Goal: Task Accomplishment & Management: Manage account settings

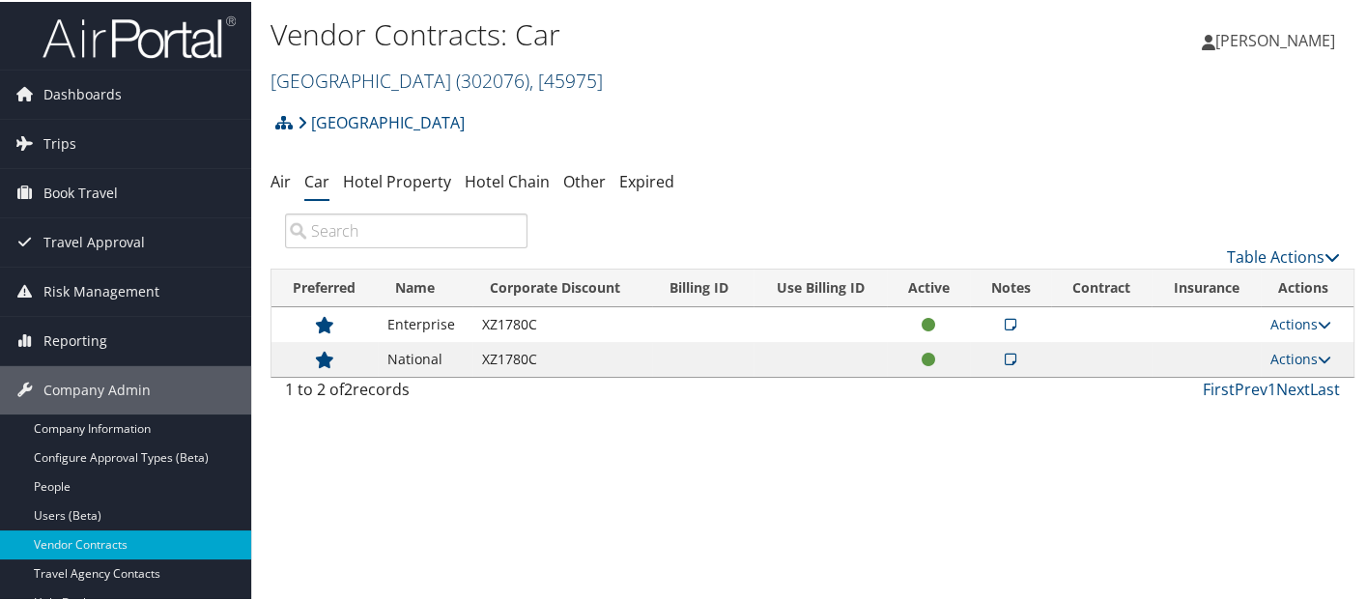
click at [383, 76] on link "Temple University ( 302076 ) , [ 45975 ]" at bounding box center [436, 79] width 332 height 26
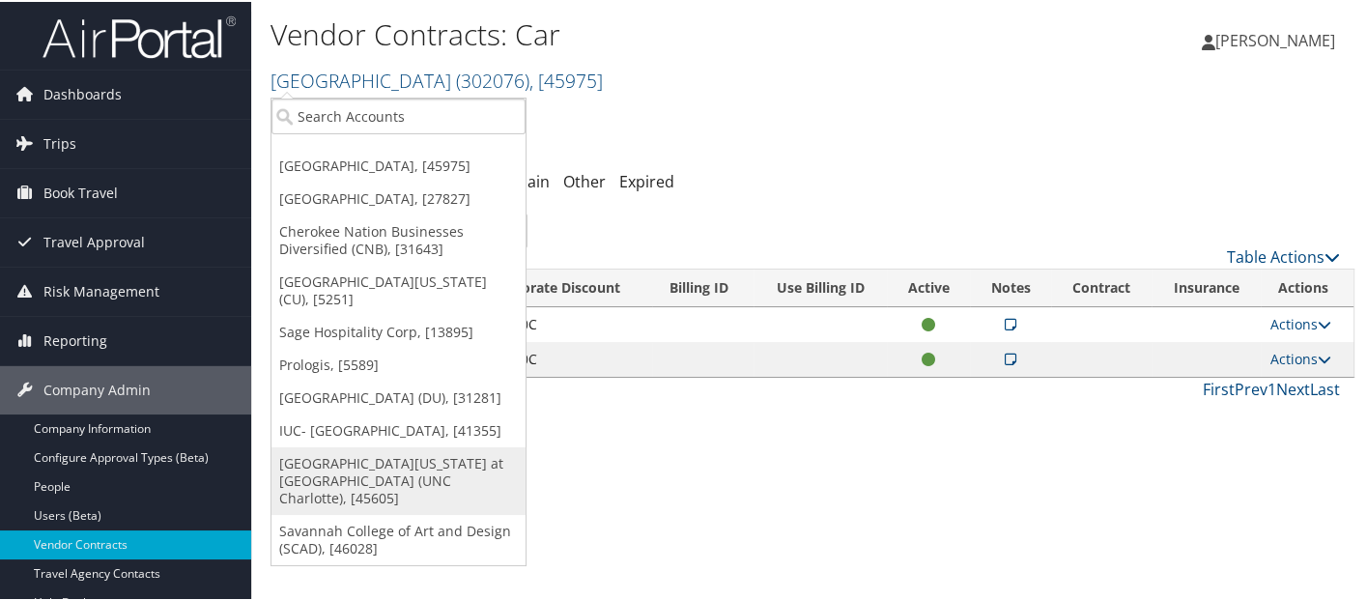
click at [371, 454] on link "[GEOGRAPHIC_DATA][US_STATE] at [GEOGRAPHIC_DATA] (UNC Charlotte), [45605]" at bounding box center [398, 479] width 254 height 68
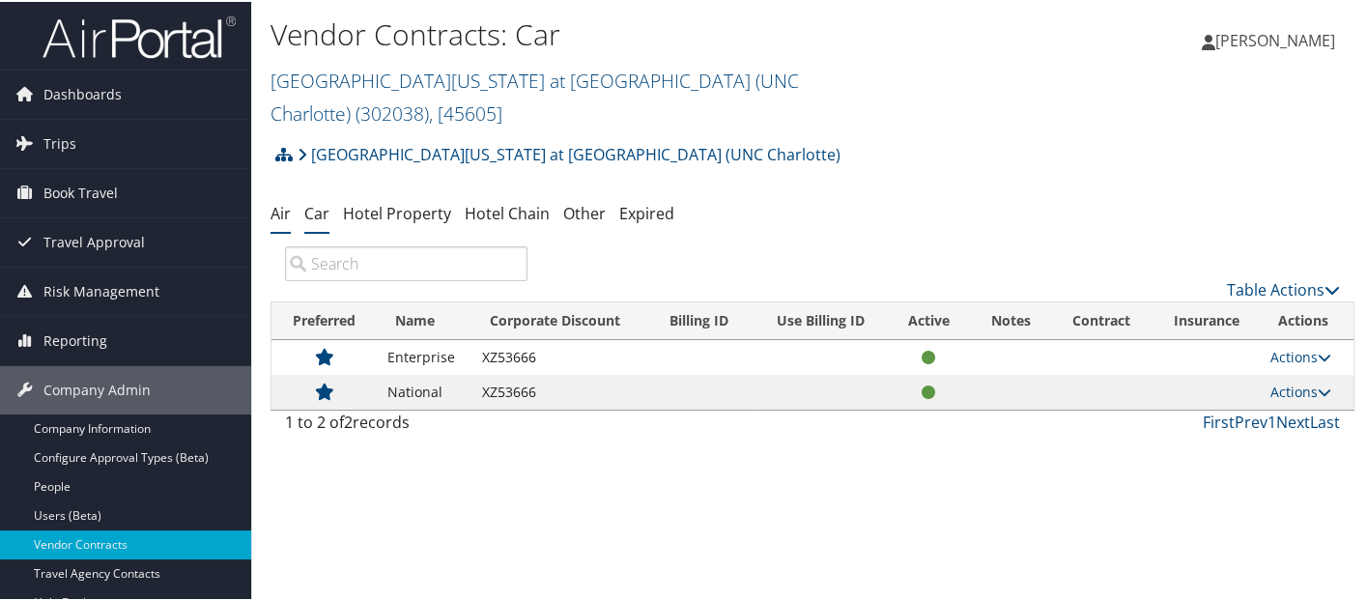
click at [280, 201] on link "Air" at bounding box center [280, 211] width 20 height 21
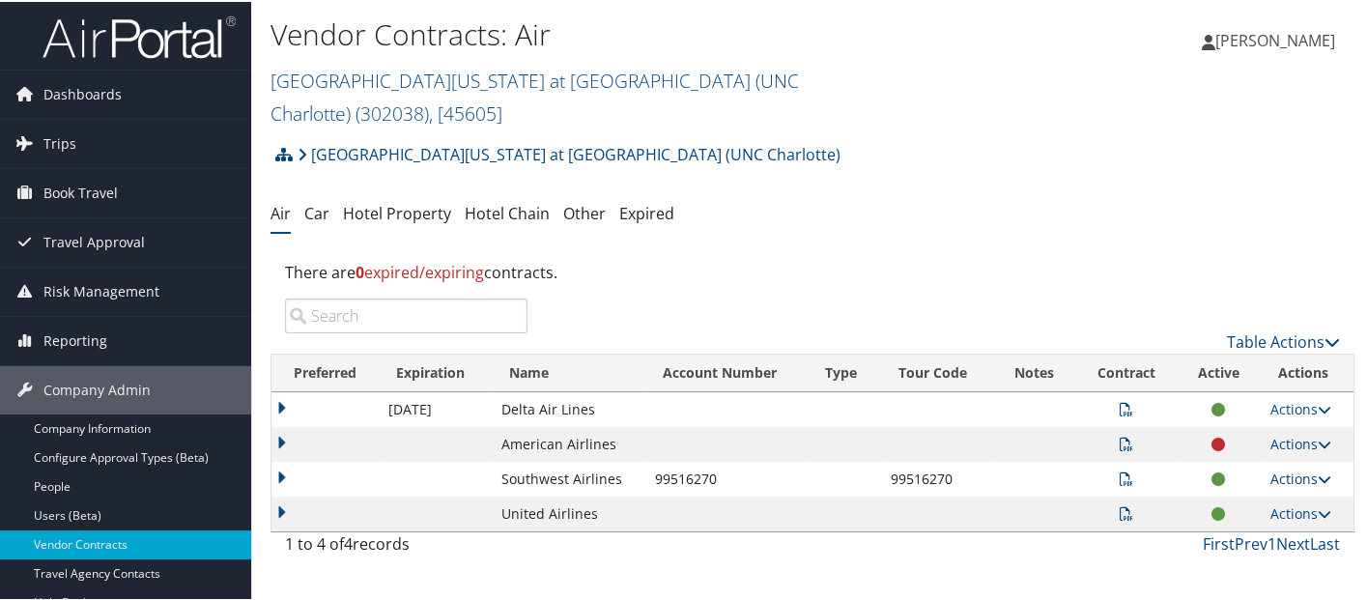
click at [1302, 468] on link "Actions" at bounding box center [1300, 477] width 61 height 18
click at [1243, 522] on link "Edit Contract" at bounding box center [1256, 538] width 128 height 33
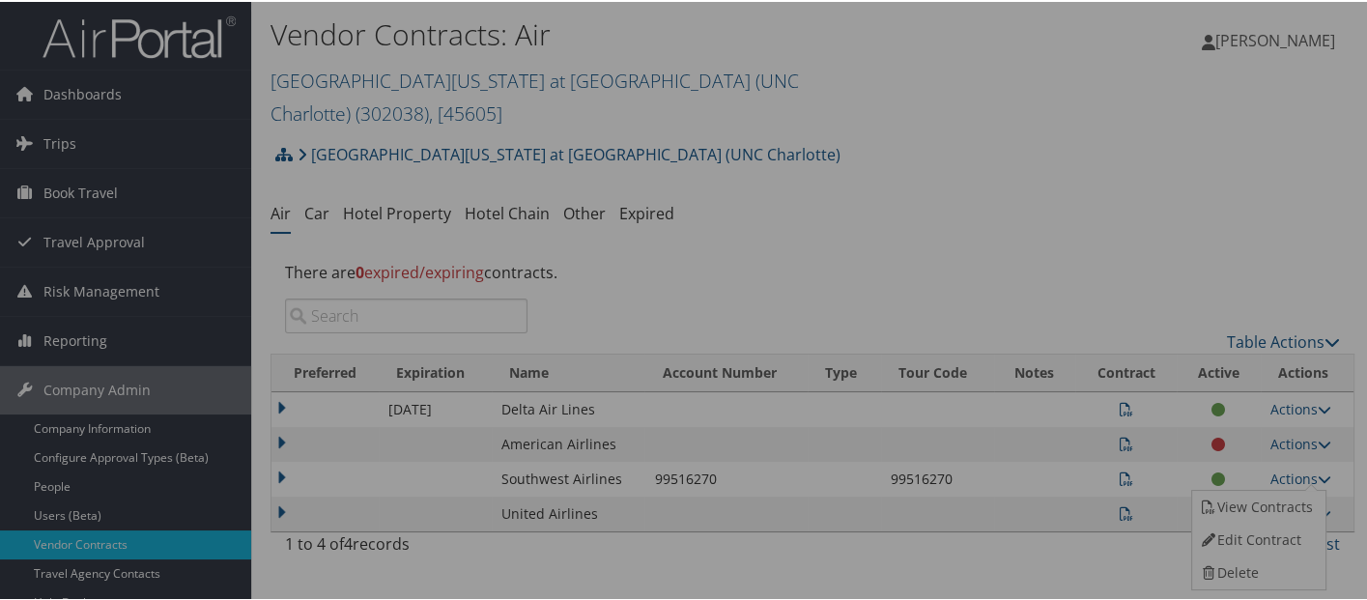
select select "[object Object]"
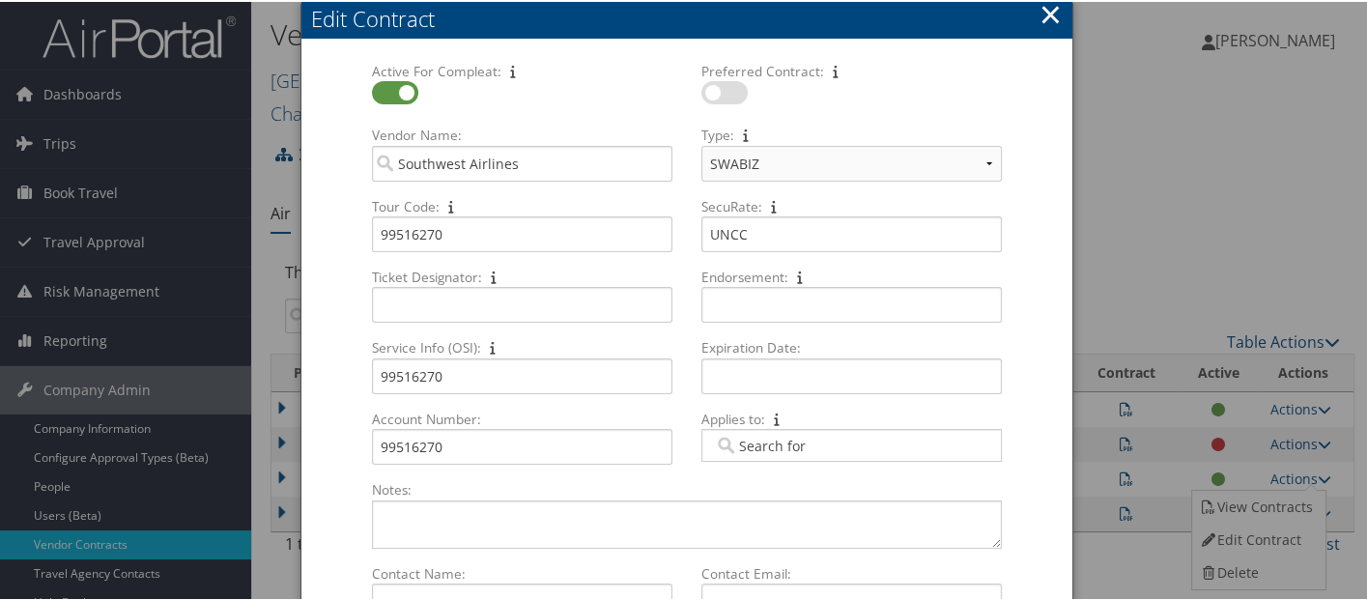
click at [1045, 6] on button "×" at bounding box center [1050, 12] width 22 height 39
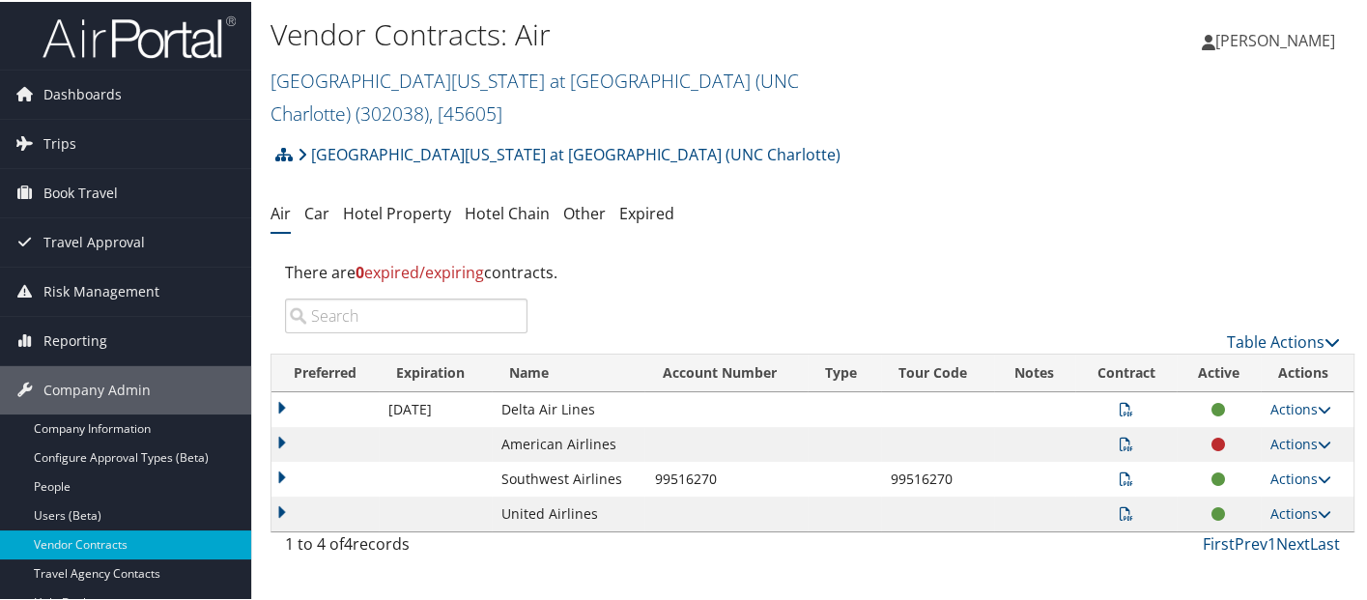
click at [1121, 470] on icon at bounding box center [1127, 477] width 14 height 14
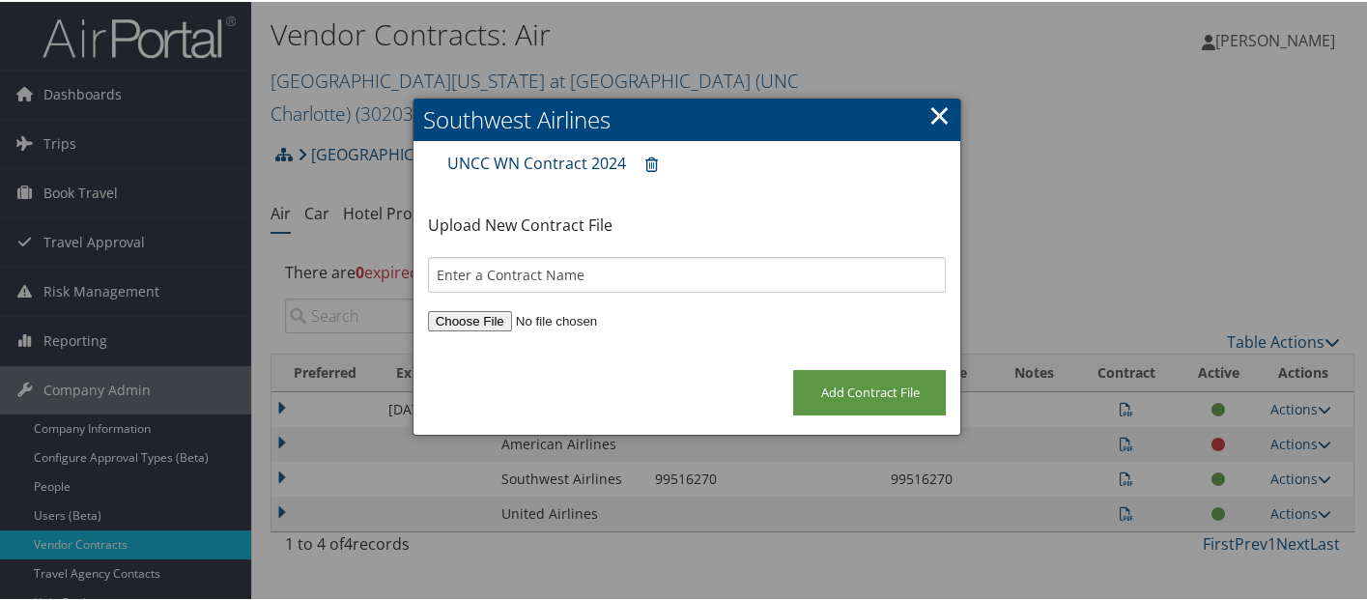
click at [535, 161] on link "UNCC WN Contract 2024" at bounding box center [536, 161] width 179 height 21
click at [932, 113] on link "×" at bounding box center [938, 113] width 22 height 39
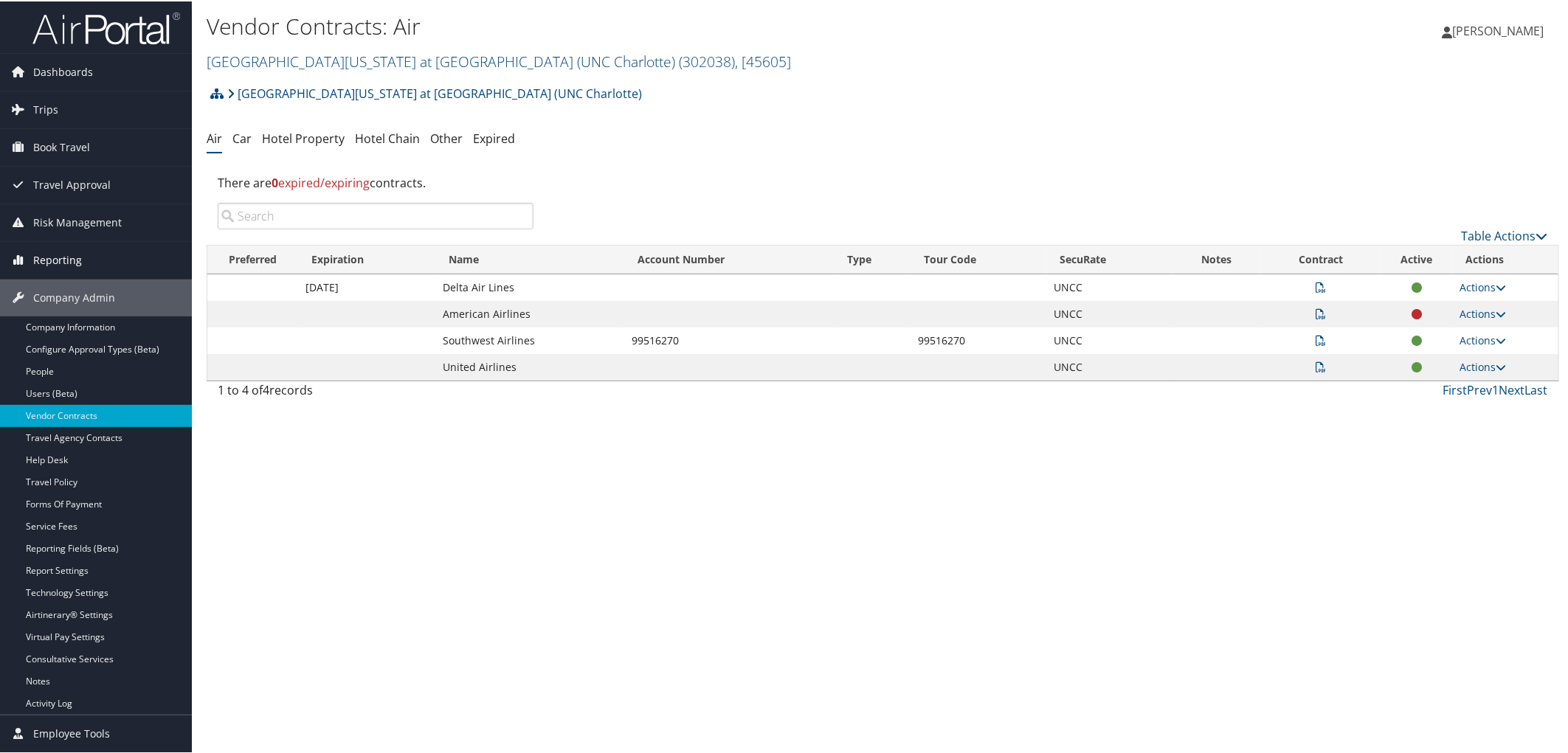
click at [64, 261] on span "Reporting" at bounding box center [57, 259] width 49 height 37
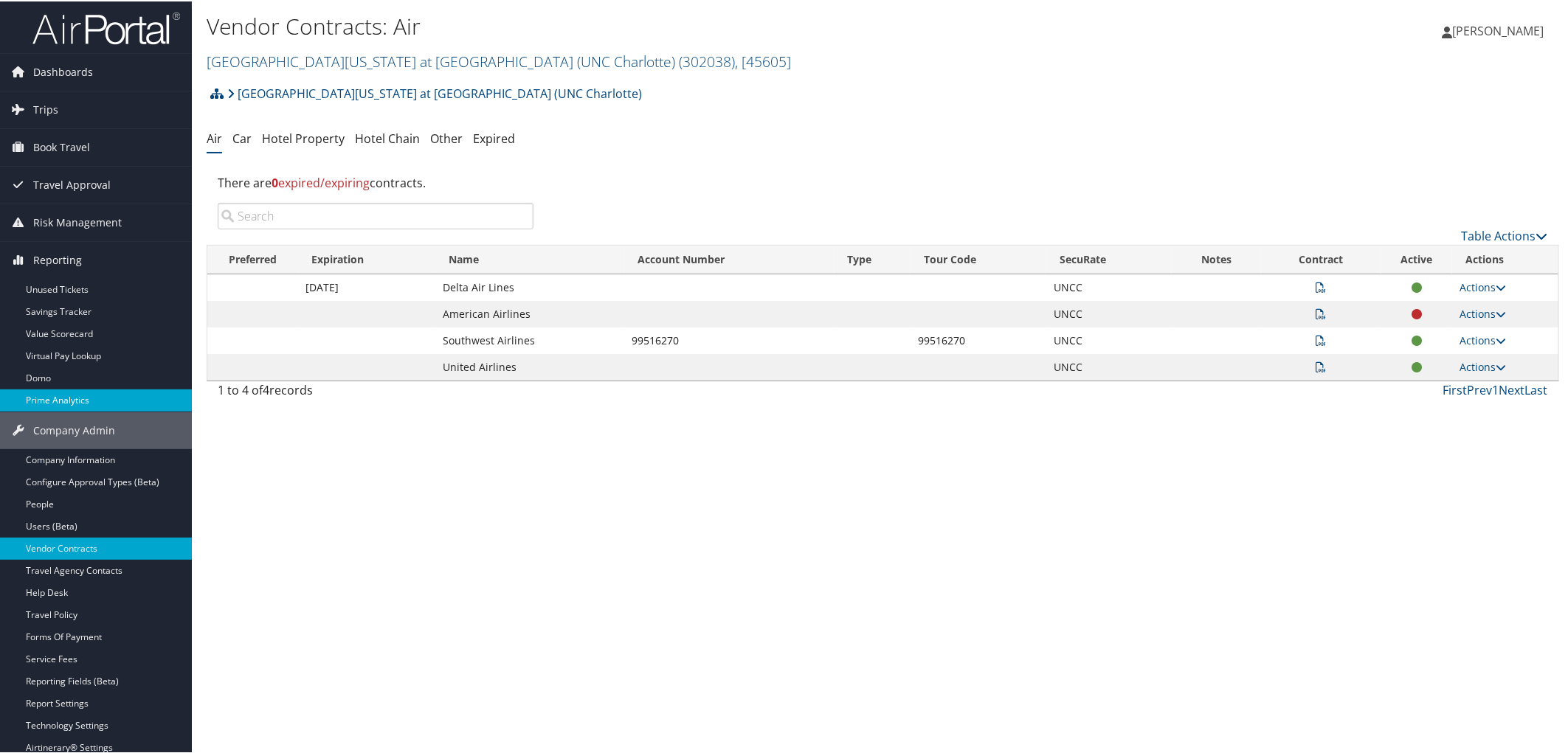
click at [101, 400] on link "Prime Analytics" at bounding box center [95, 399] width 192 height 22
click at [1043, 341] on icon at bounding box center [1501, 340] width 11 height 11
click at [1043, 392] on link "Edit Contract" at bounding box center [1449, 386] width 98 height 25
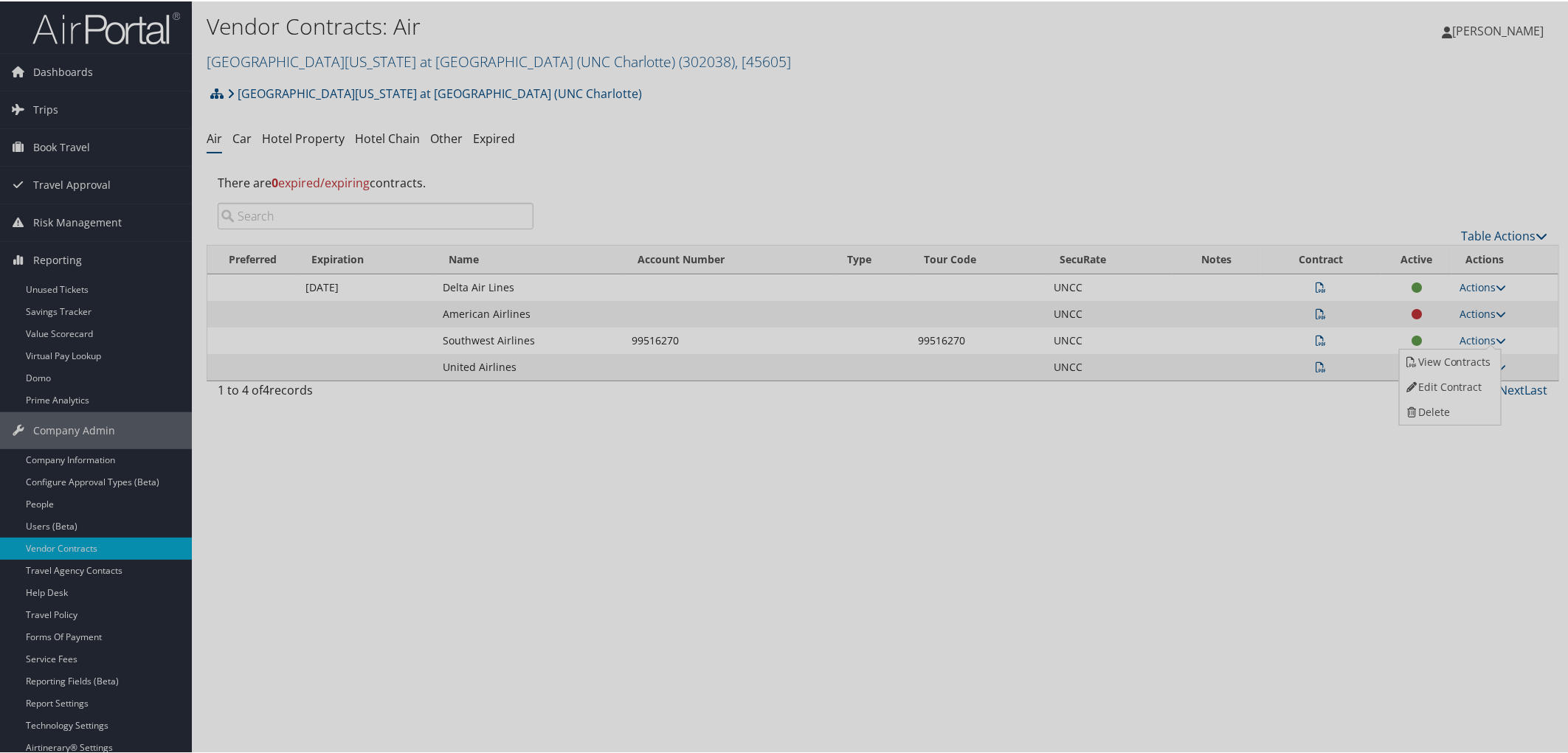
select select "[object Object]"
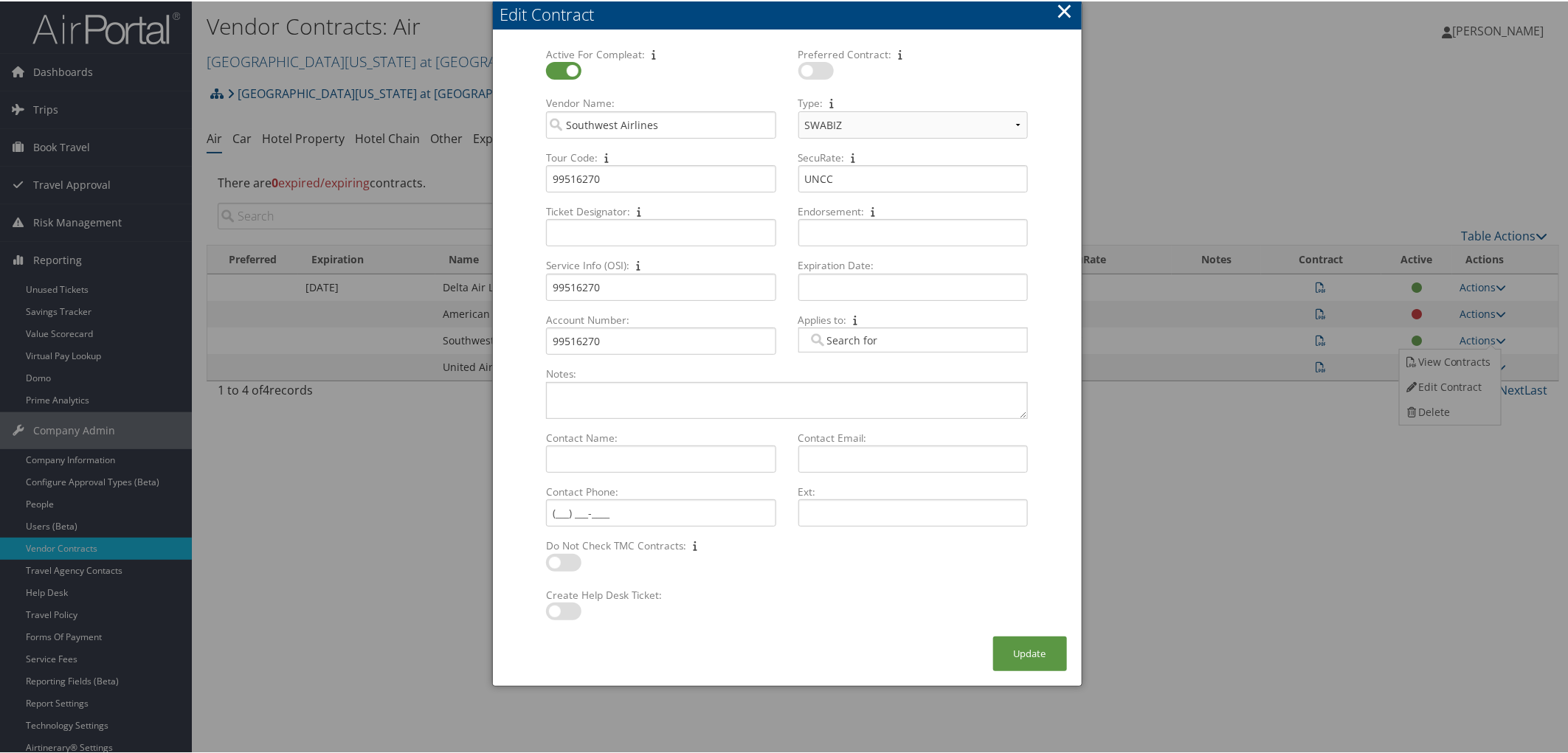
click at [1043, 6] on button "×" at bounding box center [1064, 9] width 17 height 30
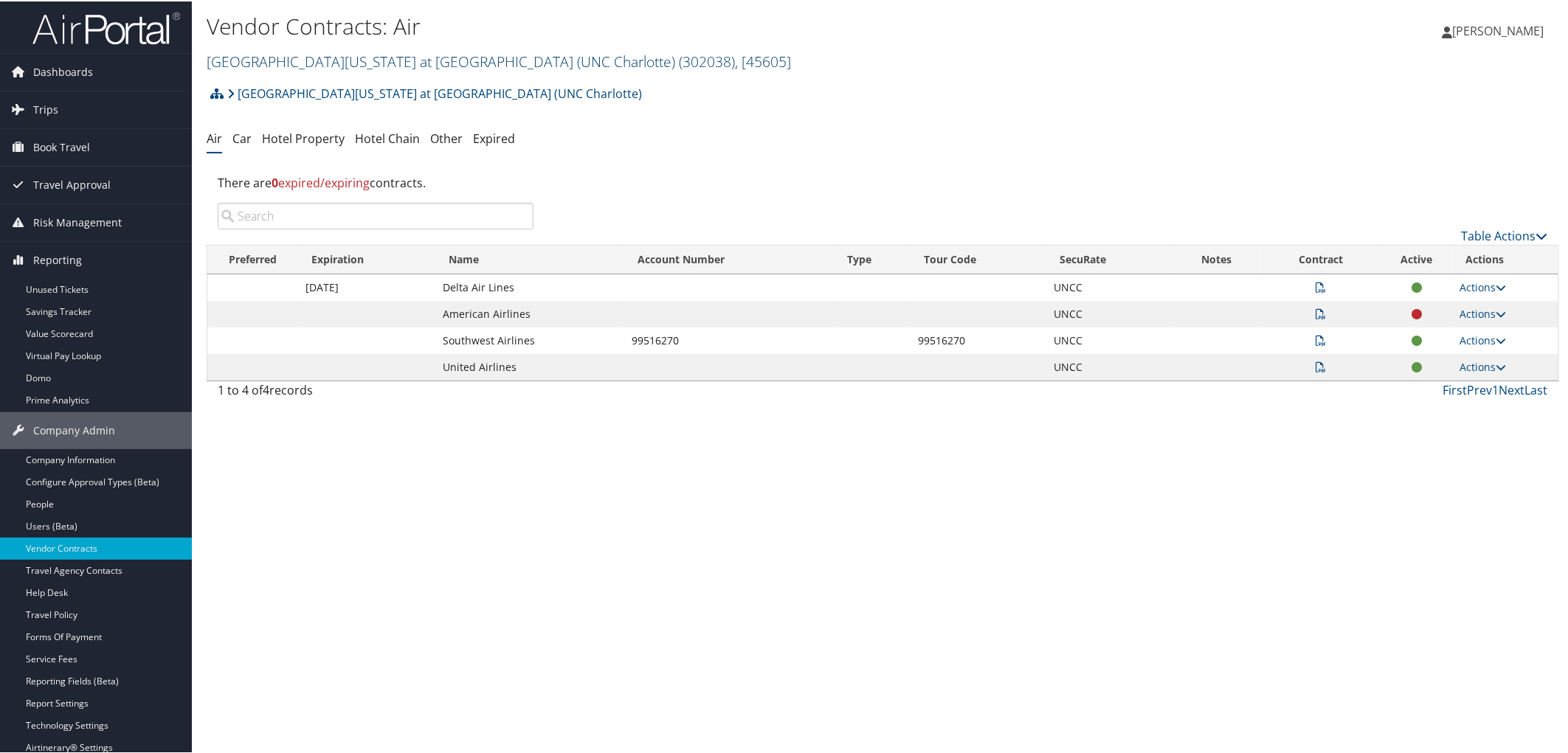
click at [357, 59] on link "University of North Carolina at Charlotte (UNC Charlotte) ( 302038 ) , [ 45605 ]" at bounding box center [498, 60] width 584 height 20
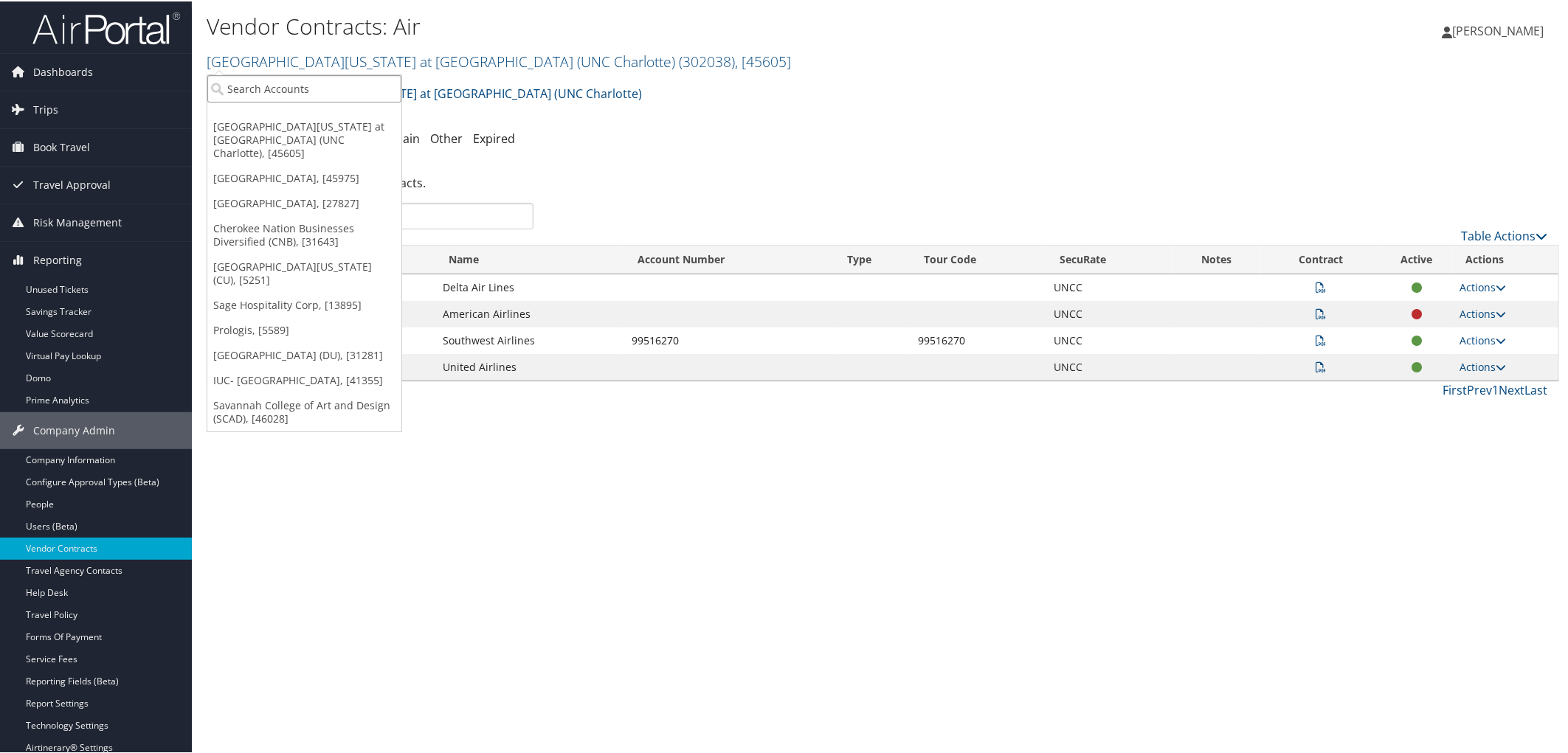
click at [357, 90] on input "search" at bounding box center [304, 88] width 194 height 27
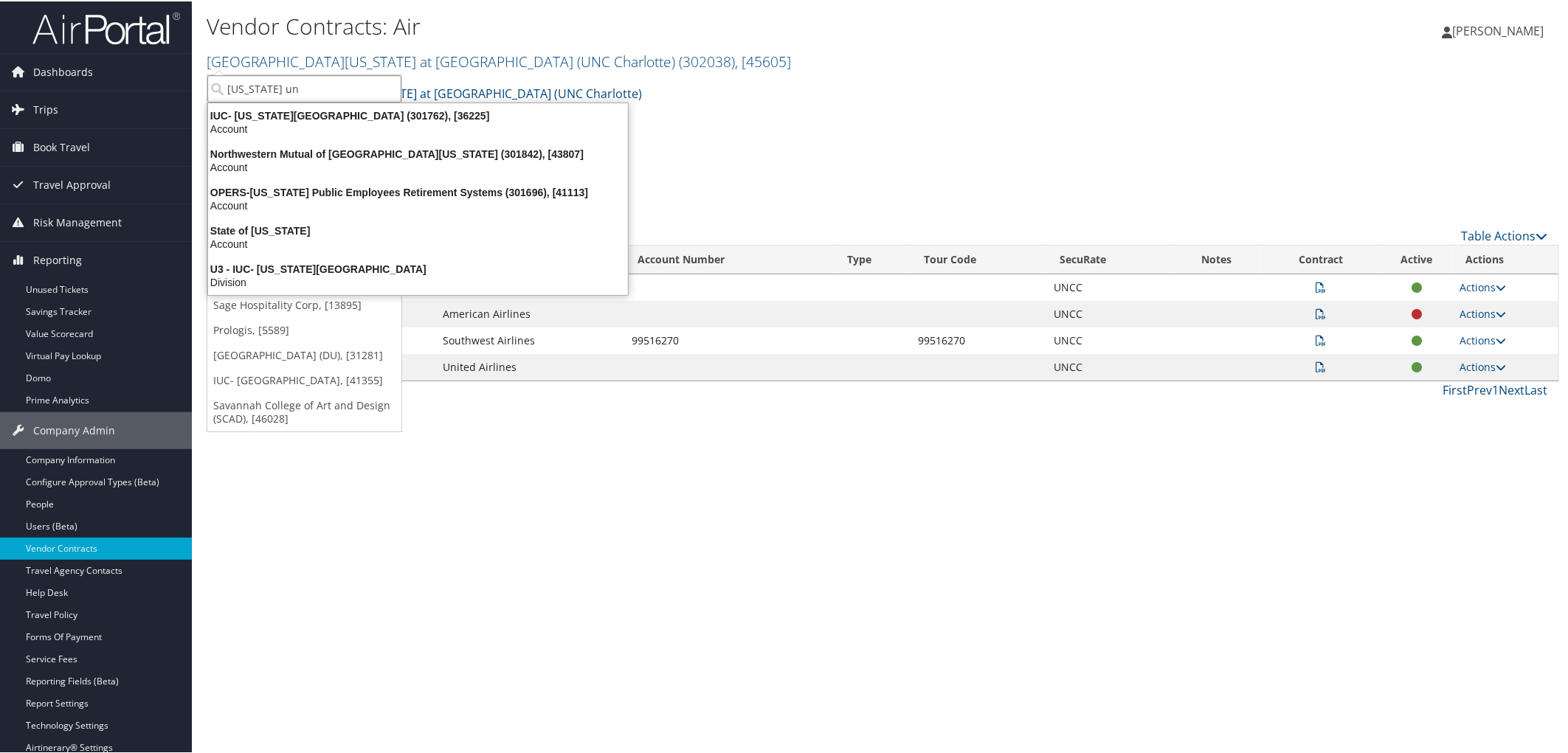
type input "ohio uni"
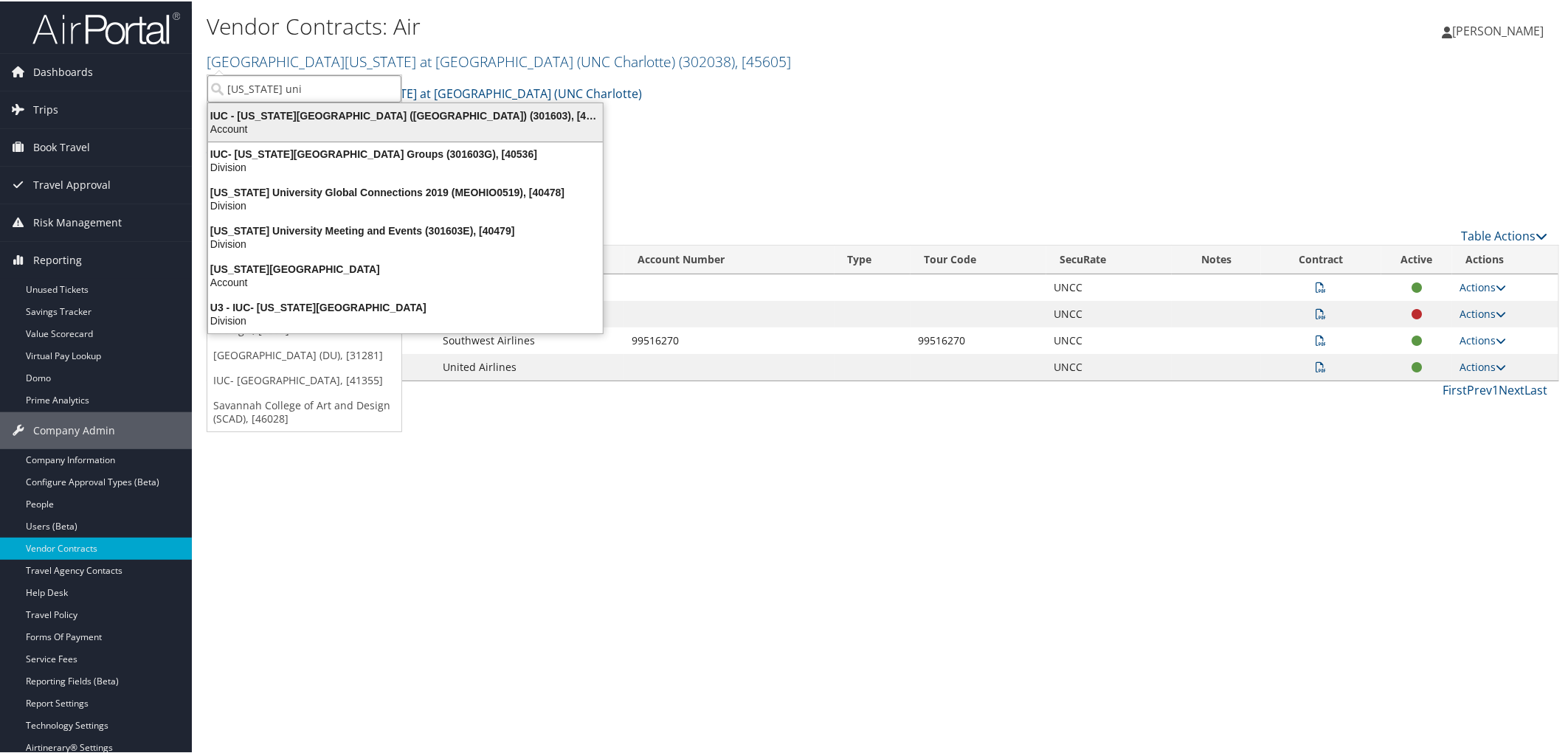
click at [328, 115] on div "IUC - Ohio University (OU) (301603), [40097]" at bounding box center [406, 114] width 412 height 13
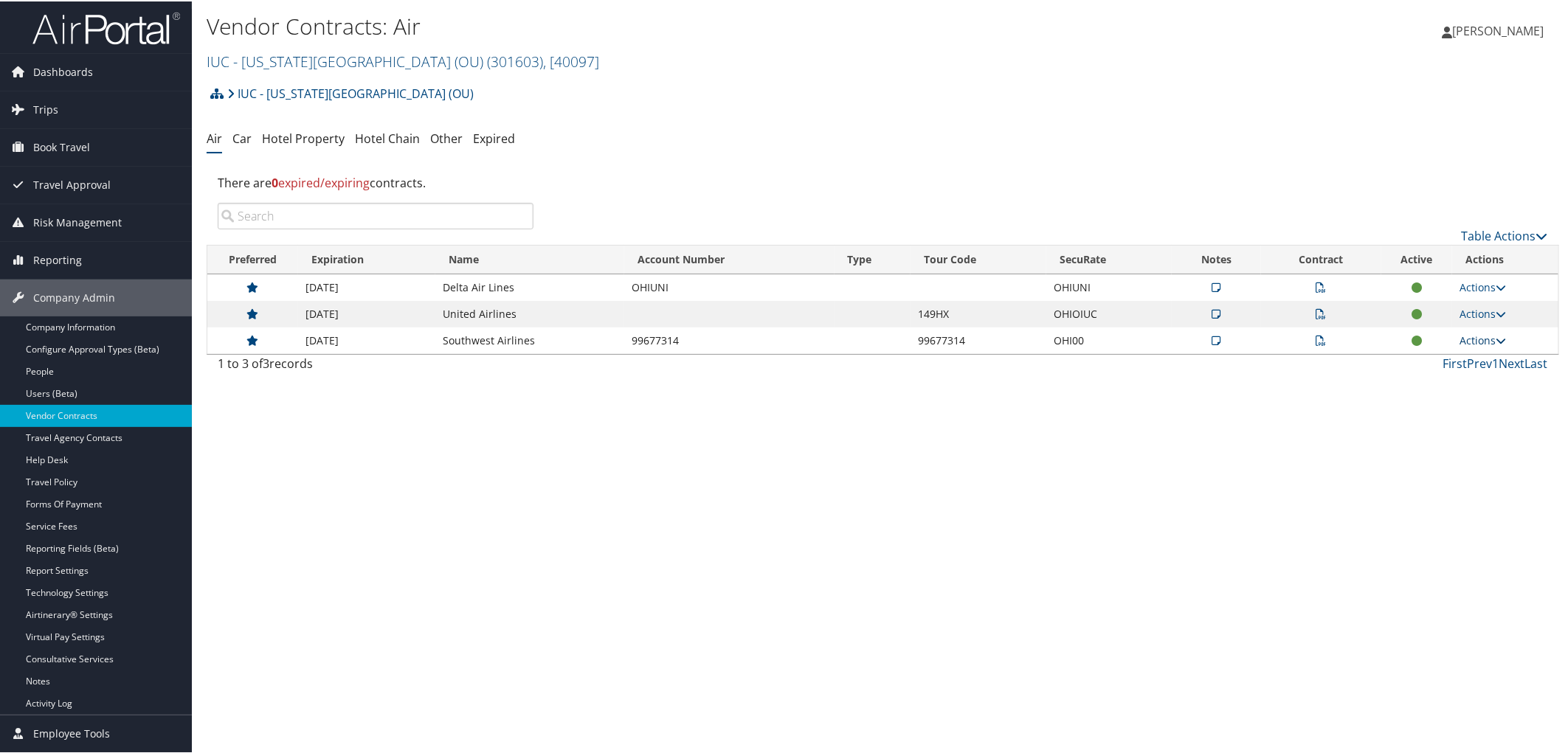
click at [1483, 342] on link "Actions" at bounding box center [1482, 339] width 47 height 14
click at [1471, 412] on link "Edit Contract" at bounding box center [1449, 411] width 98 height 25
select select "[object Object]"
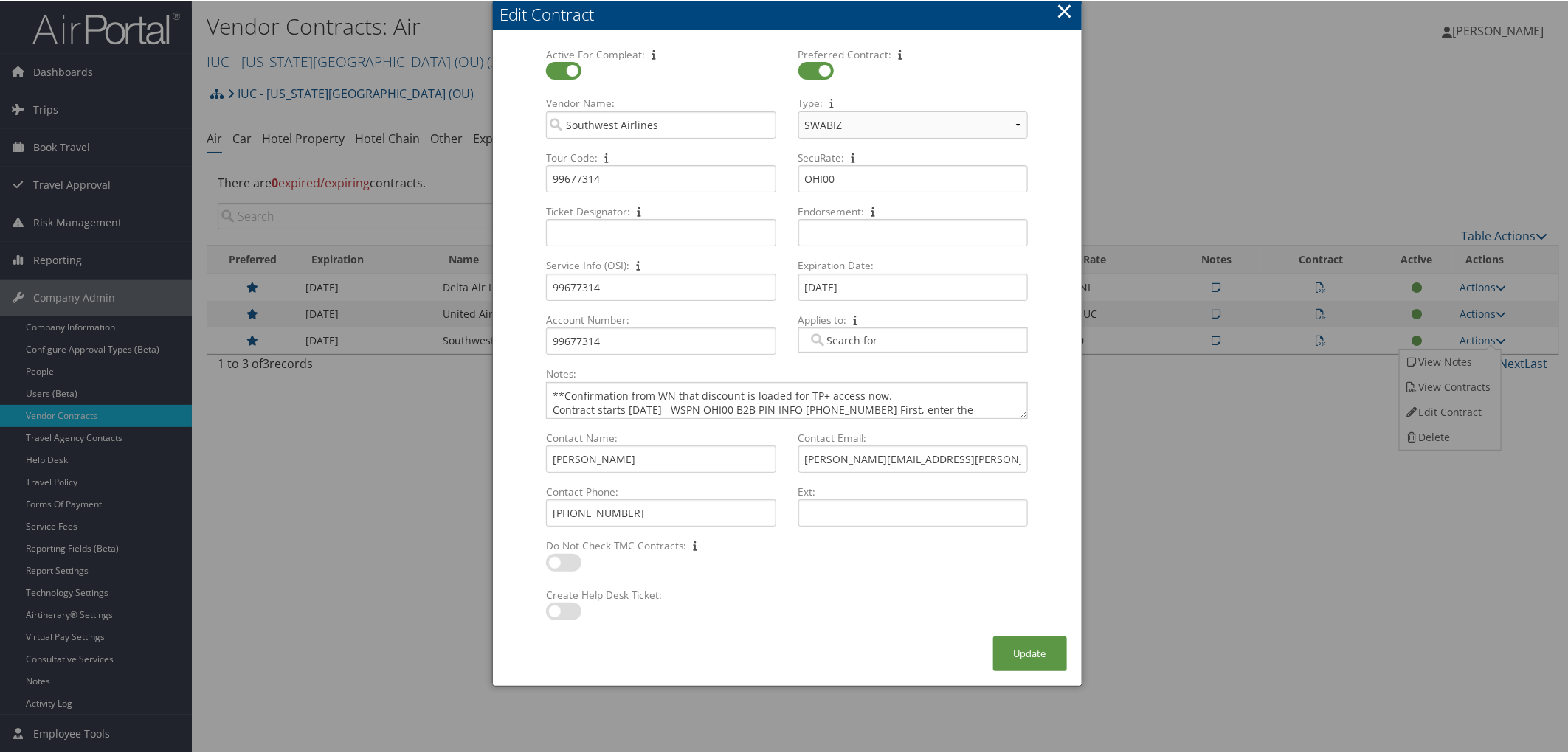
click at [1061, 11] on button "×" at bounding box center [1064, 9] width 17 height 30
